Goal: Check status

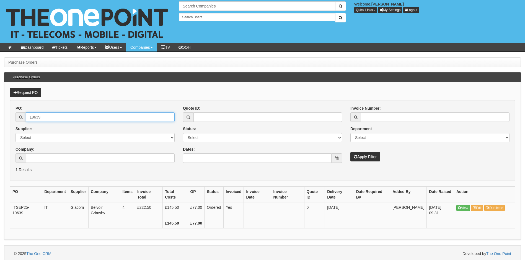
click at [52, 116] on input "19639" at bounding box center [100, 116] width 149 height 9
type input "16649"
click at [350, 152] on button "Apply Filter" at bounding box center [365, 156] width 30 height 9
